Goal: Task Accomplishment & Management: Understand process/instructions

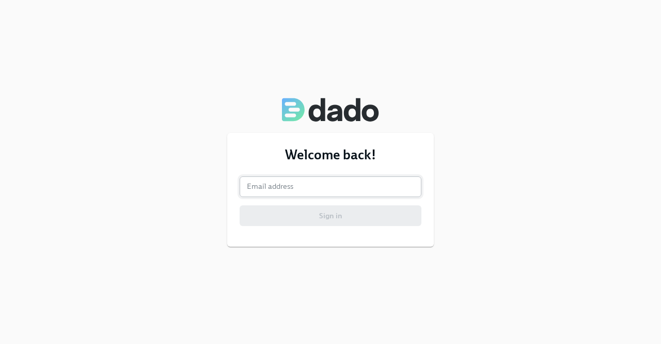
click at [297, 180] on input "email" at bounding box center [331, 186] width 182 height 21
click at [296, 183] on input "email" at bounding box center [331, 186] width 182 height 21
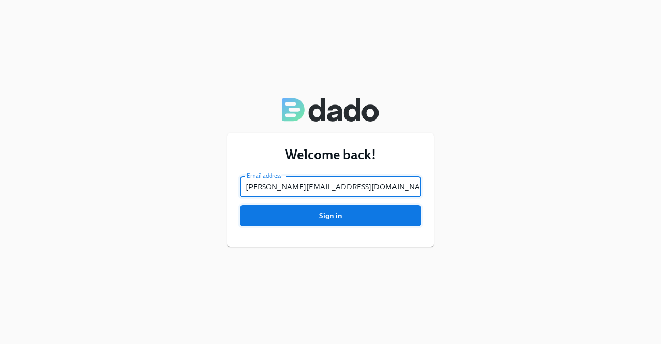
type input "[PERSON_NAME][EMAIL_ADDRESS][DOMAIN_NAME]"
click at [282, 213] on span "Sign in" at bounding box center [330, 215] width 167 height 10
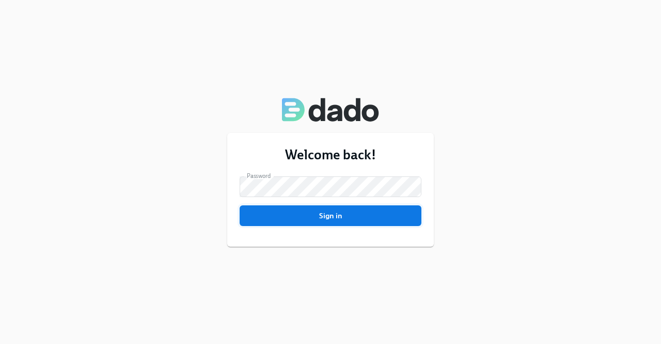
click at [332, 219] on span "Sign in" at bounding box center [330, 215] width 167 height 10
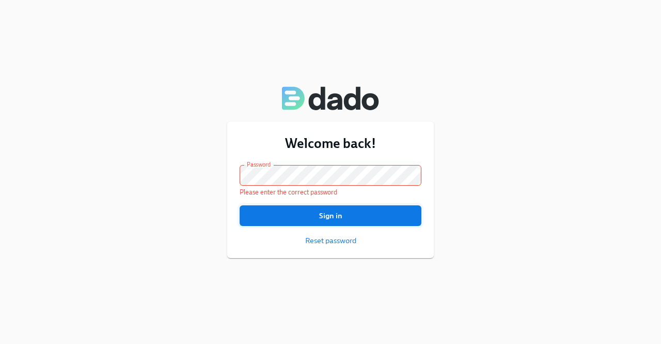
click at [329, 213] on span "Sign in" at bounding box center [330, 215] width 167 height 10
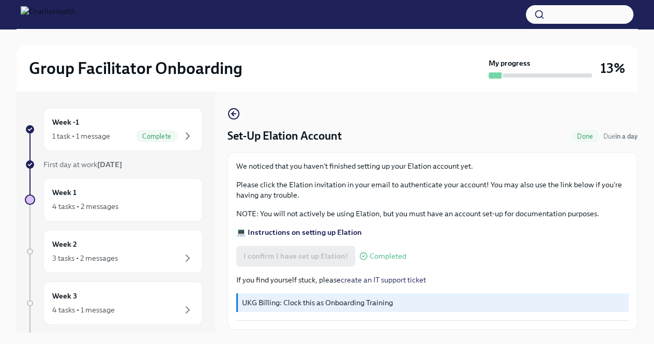
scroll to position [29, 0]
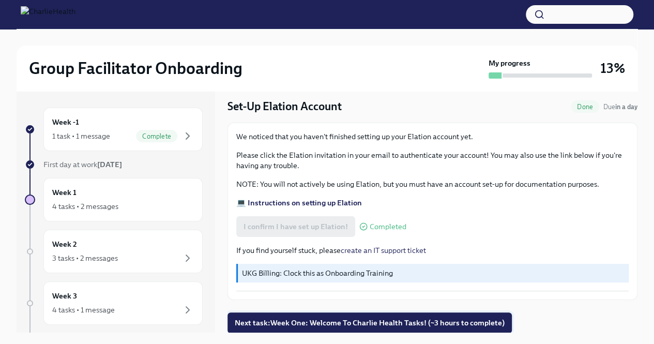
click at [371, 322] on span "Next task : Week One: Welcome To Charlie Health Tasks! (~3 hours to complete)" at bounding box center [370, 322] width 270 height 10
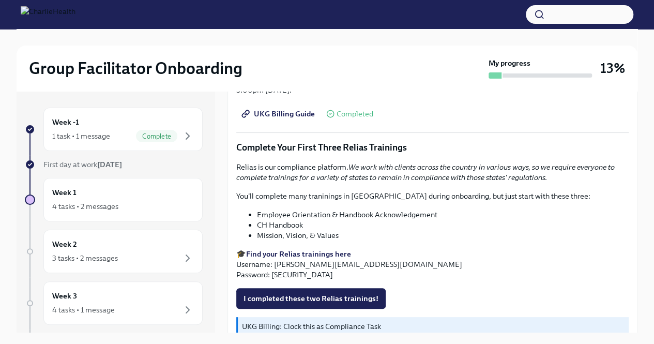
scroll to position [1085, 0]
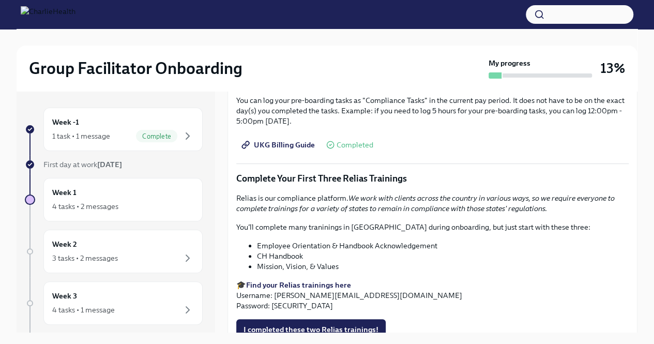
click at [312, 282] on strong "Find your Relias trainings here" at bounding box center [298, 284] width 105 height 9
